Goal: Information Seeking & Learning: Learn about a topic

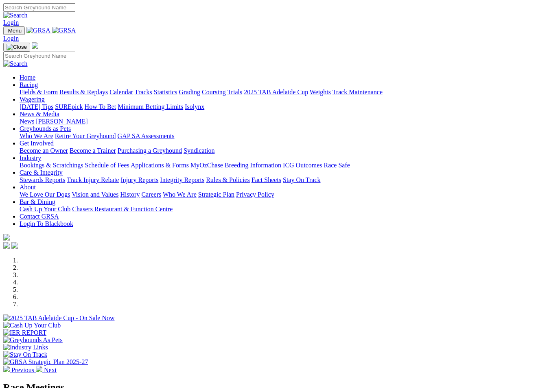
click at [139, 322] on div at bounding box center [279, 322] width 553 height 0
click at [38, 81] on link "Racing" at bounding box center [29, 84] width 18 height 7
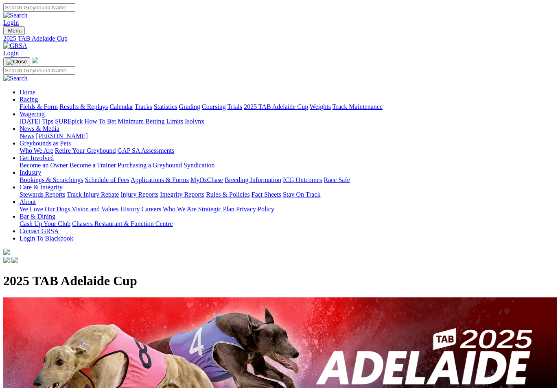
click at [100, 103] on link "Results & Replays" at bounding box center [83, 106] width 48 height 7
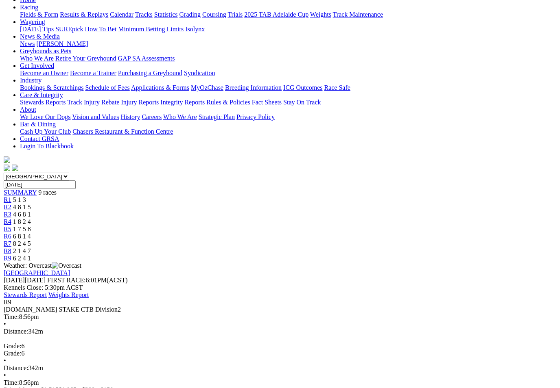
scroll to position [97, 0]
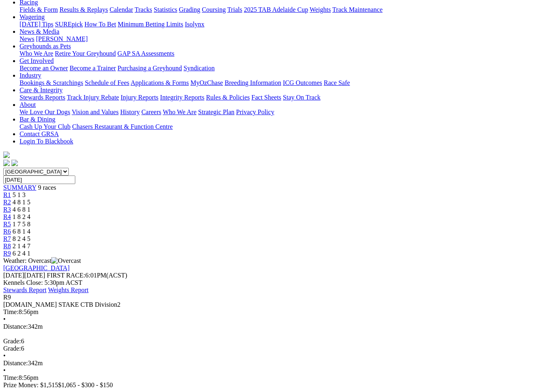
click at [11, 192] on link "R1" at bounding box center [7, 195] width 8 height 7
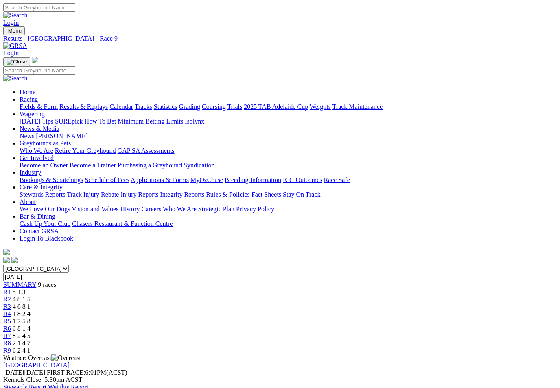
click at [32, 103] on link "Fields & Form" at bounding box center [39, 106] width 38 height 7
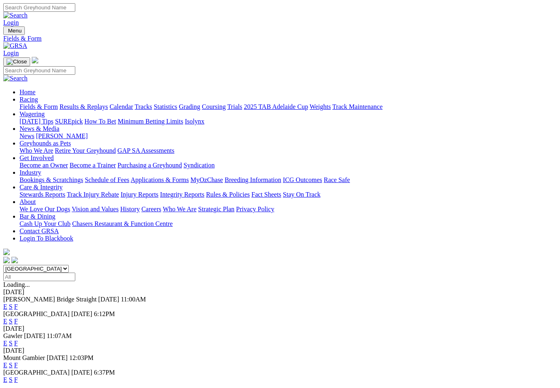
click at [18, 303] on link "F" at bounding box center [16, 306] width 4 height 7
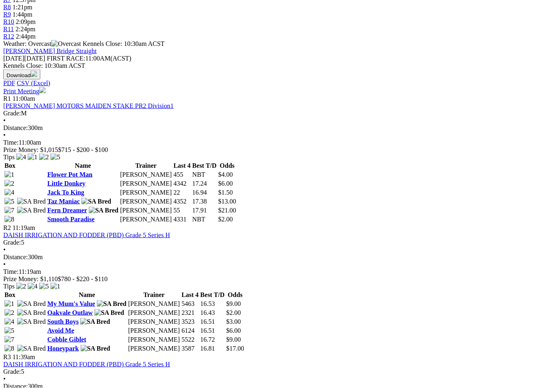
scroll to position [337, 0]
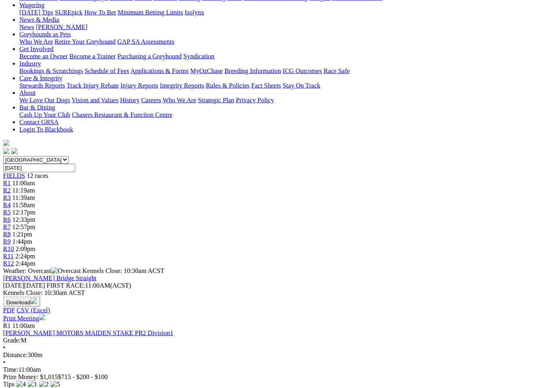
scroll to position [107, 0]
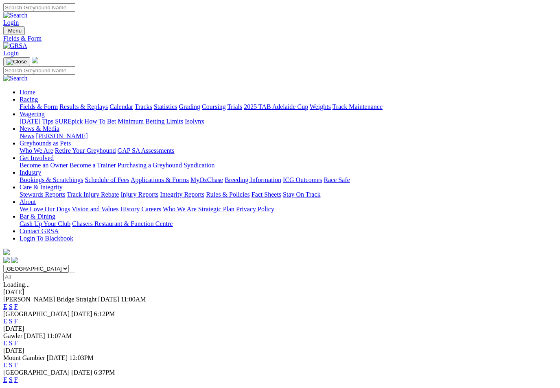
click at [407, 311] on div "[GEOGRAPHIC_DATA] [DATE] 6:12PM E S F" at bounding box center [279, 318] width 553 height 15
click at [18, 318] on link "F" at bounding box center [16, 321] width 4 height 7
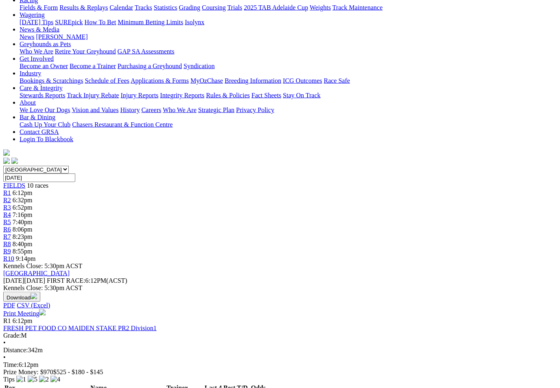
scroll to position [110, 0]
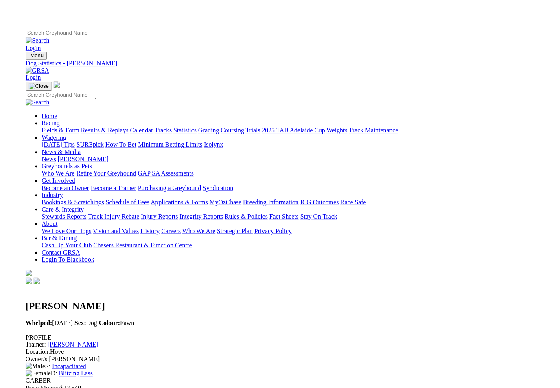
scroll to position [0, 2]
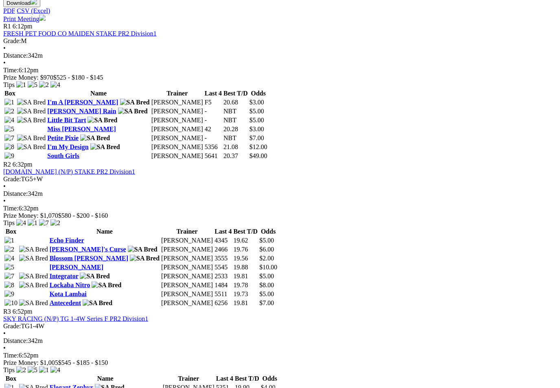
scroll to position [395, 0]
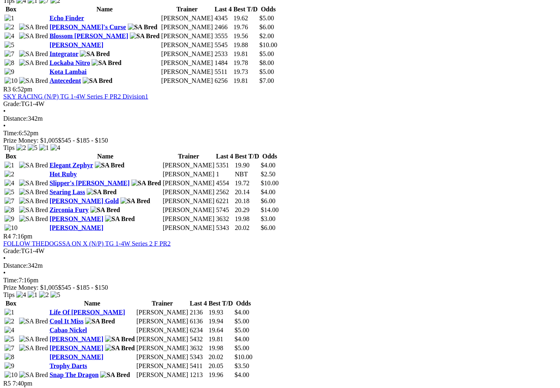
scroll to position [617, 0]
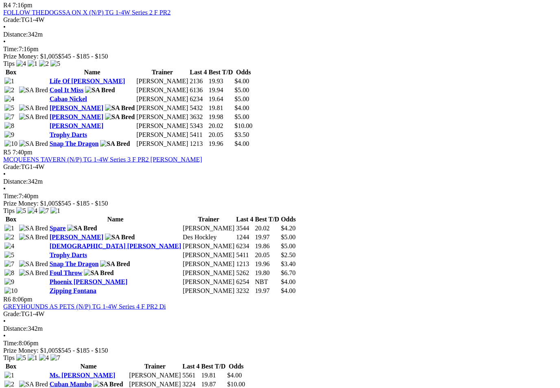
scroll to position [849, 0]
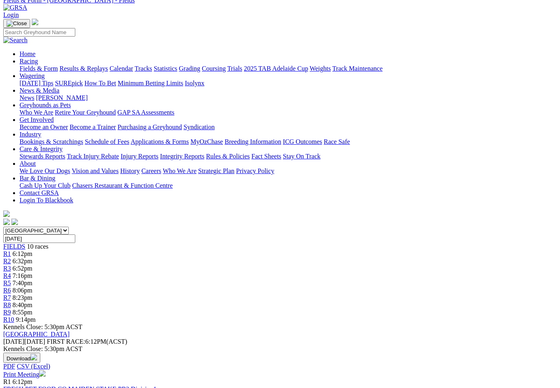
scroll to position [0, 0]
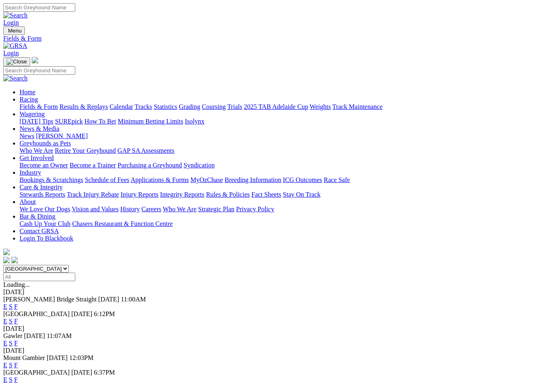
click at [18, 340] on link "F" at bounding box center [16, 343] width 4 height 7
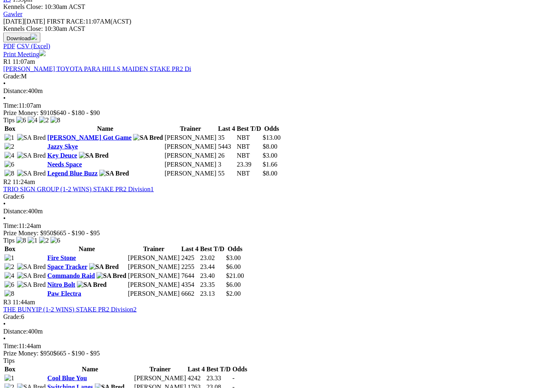
scroll to position [353, 0]
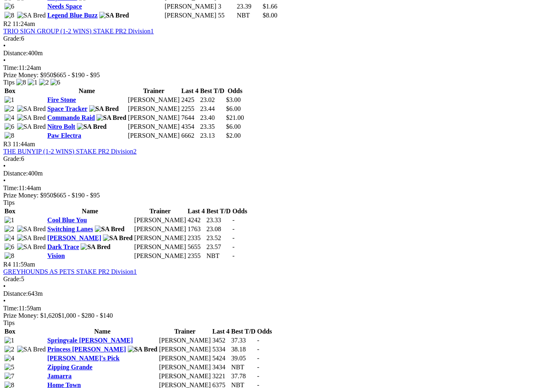
scroll to position [509, 0]
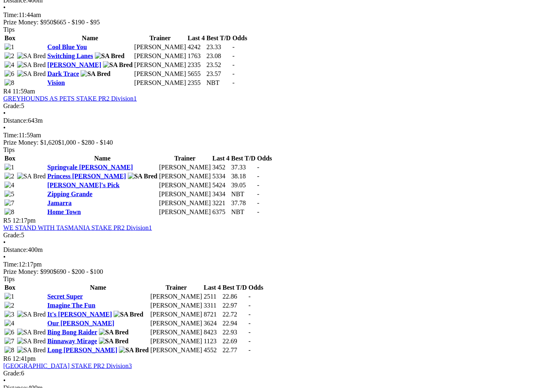
scroll to position [684, 0]
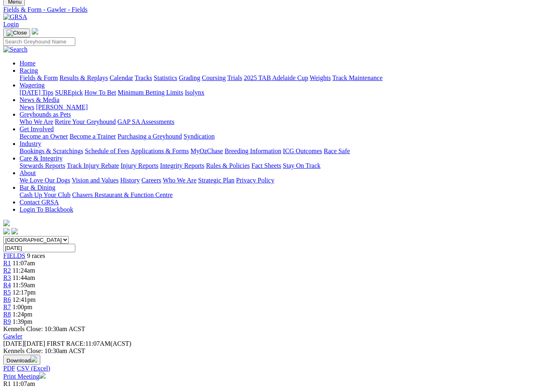
scroll to position [0, 0]
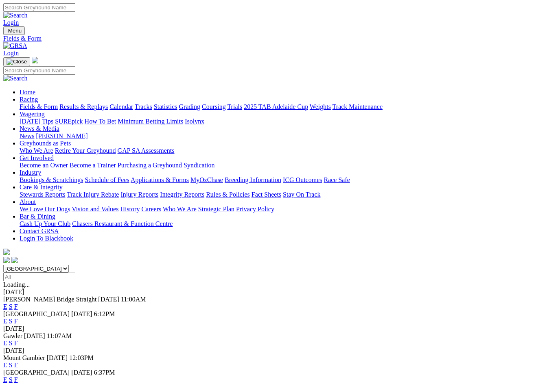
click at [18, 377] on link "F" at bounding box center [16, 380] width 4 height 7
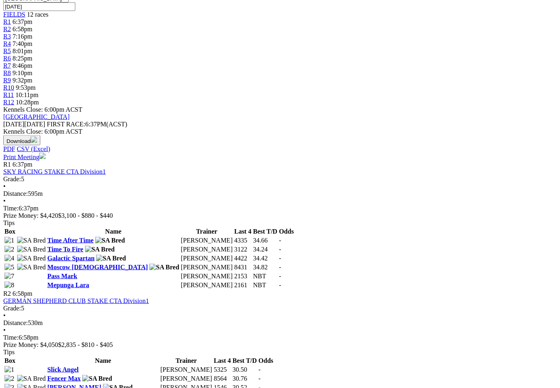
scroll to position [271, 0]
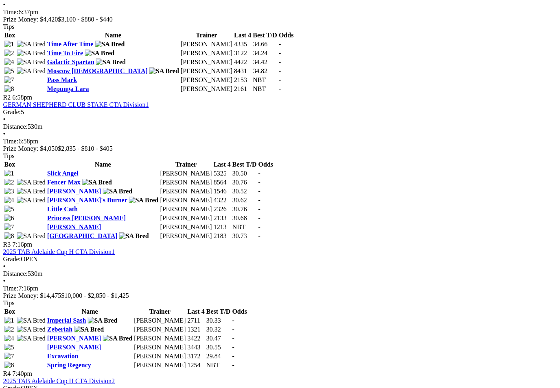
scroll to position [467, 7]
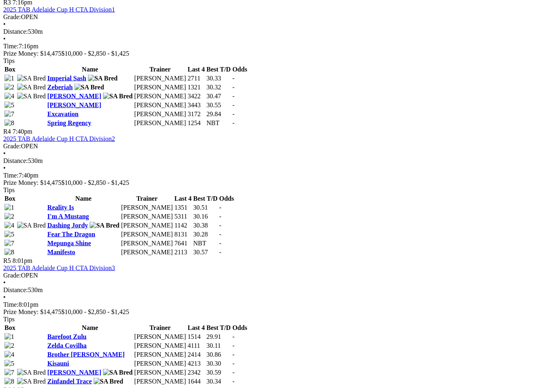
scroll to position [716, 0]
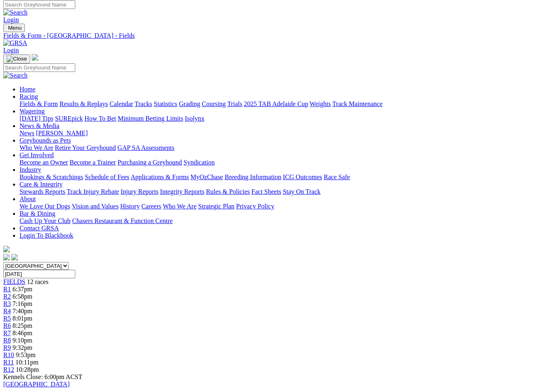
scroll to position [0, 0]
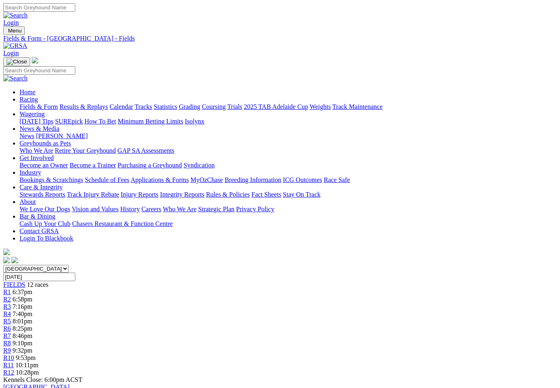
click at [69, 265] on select "South Australia New South Wales Northern Territory Queensland Tasmania Victoria…" at bounding box center [35, 269] width 65 height 8
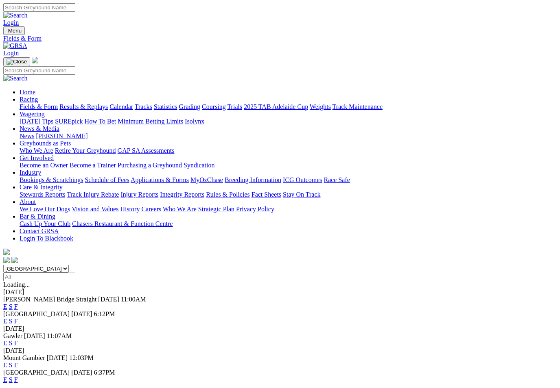
click at [18, 362] on link "F" at bounding box center [16, 365] width 4 height 7
